Goal: Information Seeking & Learning: Learn about a topic

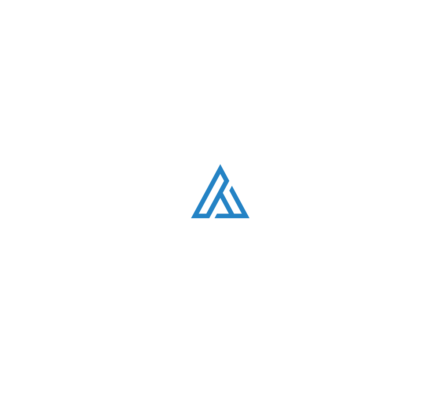
scroll to position [224, 0]
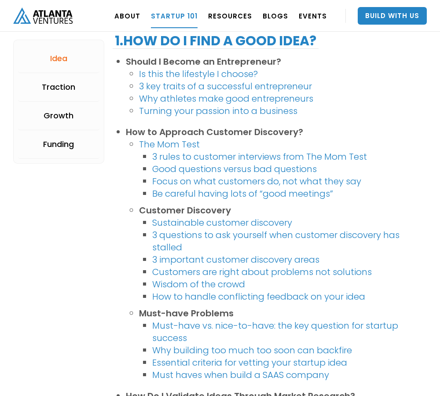
scroll to position [912, 0]
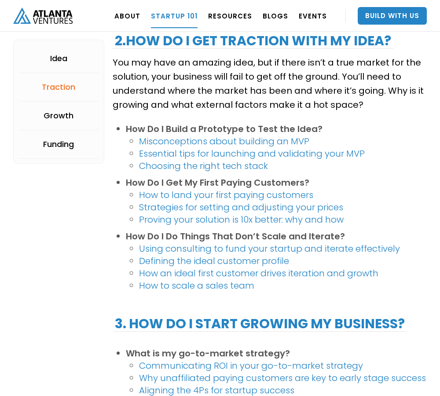
scroll to position [1195, 0]
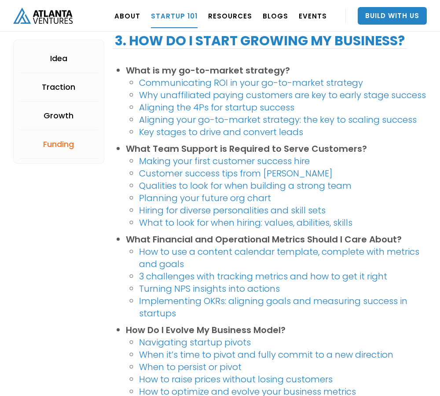
scroll to position [1584, 0]
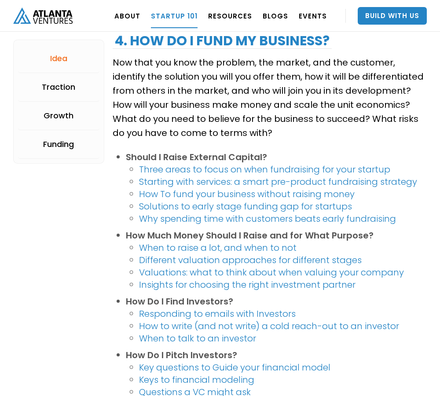
scroll to position [157, 0]
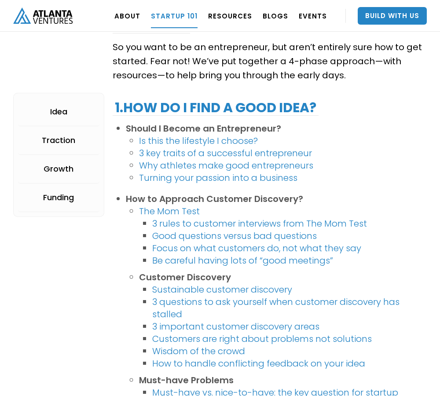
scroll to position [2052, 0]
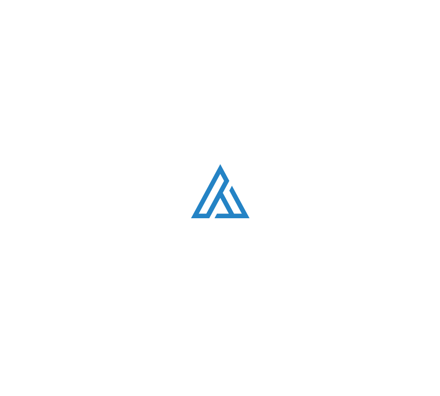
scroll to position [539, 0]
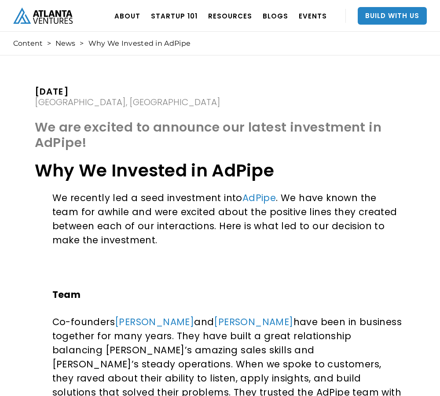
scroll to position [146, 0]
